Goal: Check status: Check status

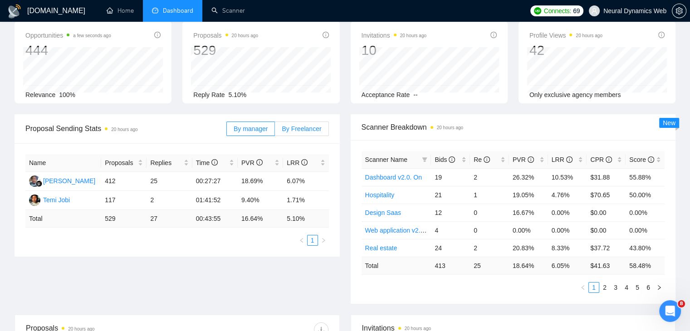
click at [303, 133] on label "By Freelancer" at bounding box center [302, 129] width 54 height 15
click at [275, 131] on input "By Freelancer" at bounding box center [275, 131] width 0 height 0
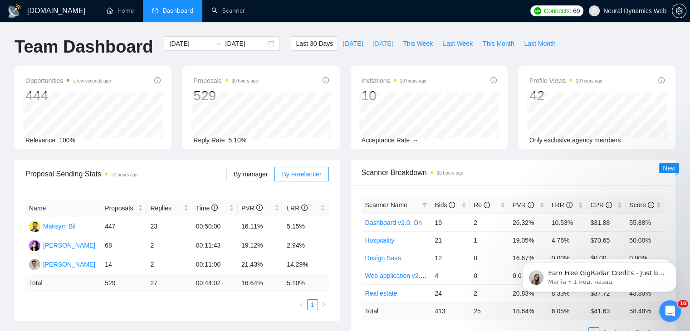
click at [380, 44] on span "[DATE]" at bounding box center [383, 44] width 20 height 10
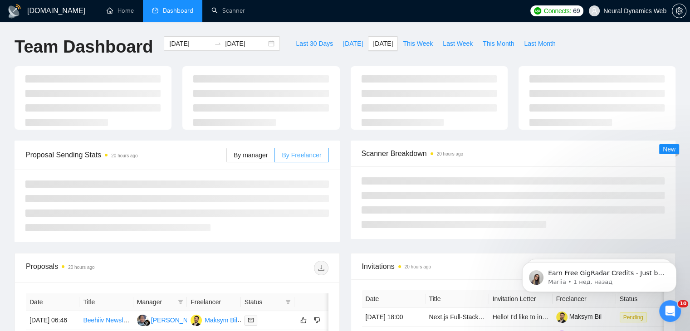
type input "[DATE]"
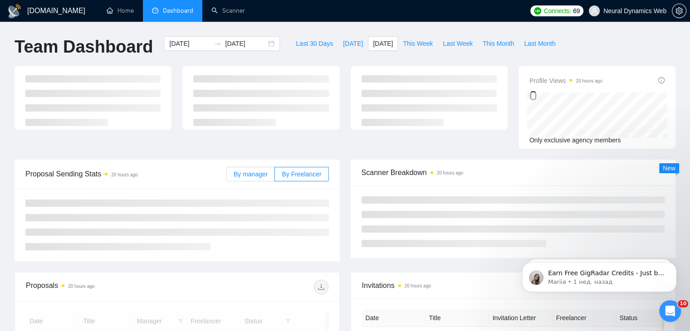
click at [268, 173] on span "By manager" at bounding box center [251, 174] width 34 height 7
click at [227, 176] on input "By manager" at bounding box center [227, 176] width 0 height 0
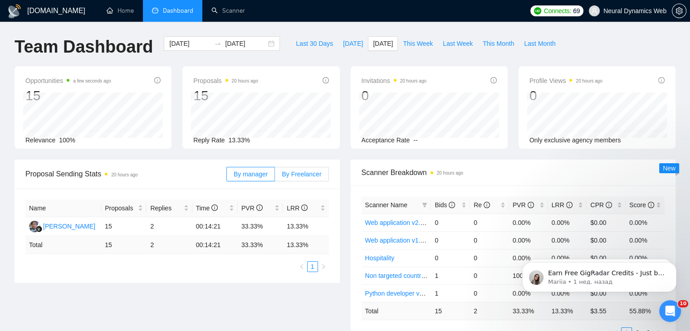
click at [299, 176] on span "By Freelancer" at bounding box center [301, 174] width 39 height 7
click at [275, 176] on input "By Freelancer" at bounding box center [275, 176] width 0 height 0
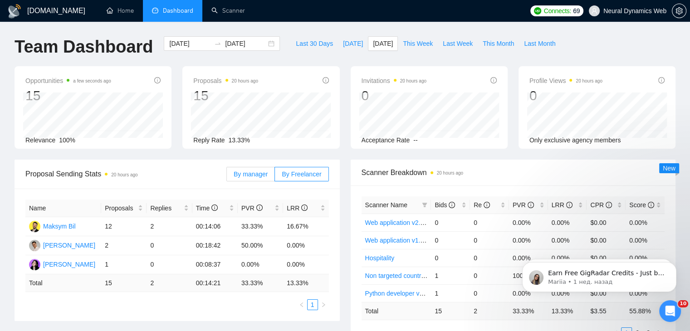
click at [270, 175] on label "By manager" at bounding box center [250, 174] width 49 height 15
click at [227, 176] on input "By manager" at bounding box center [227, 176] width 0 height 0
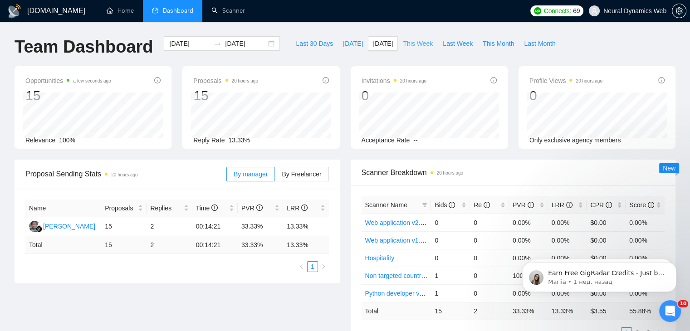
click at [403, 46] on span "This Week" at bounding box center [418, 44] width 30 height 10
type input "[DATE]"
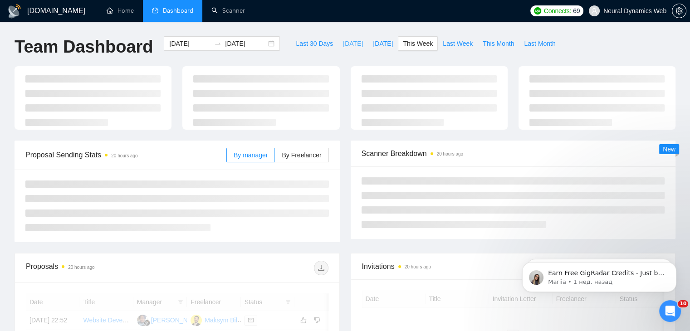
click at [343, 46] on span "[DATE]" at bounding box center [353, 44] width 20 height 10
type input "[DATE]"
